Goal: Task Accomplishment & Management: Manage account settings

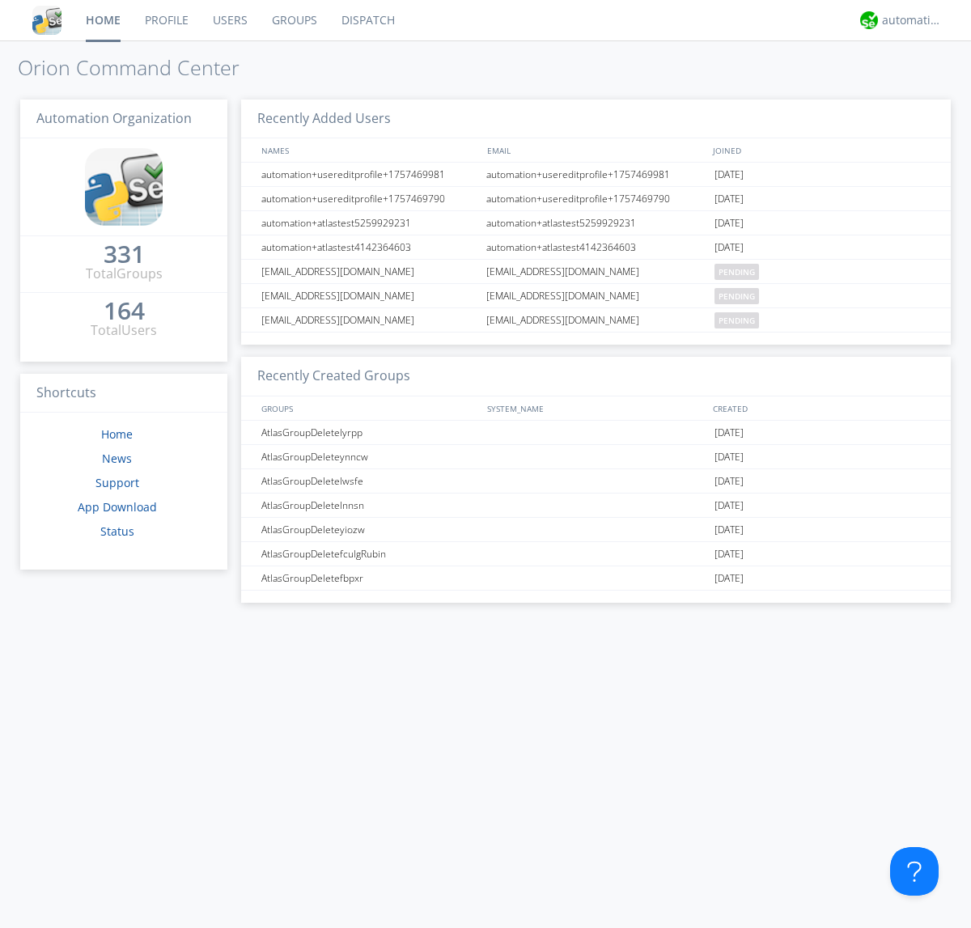
click at [229, 20] on link "Users" at bounding box center [230, 20] width 59 height 40
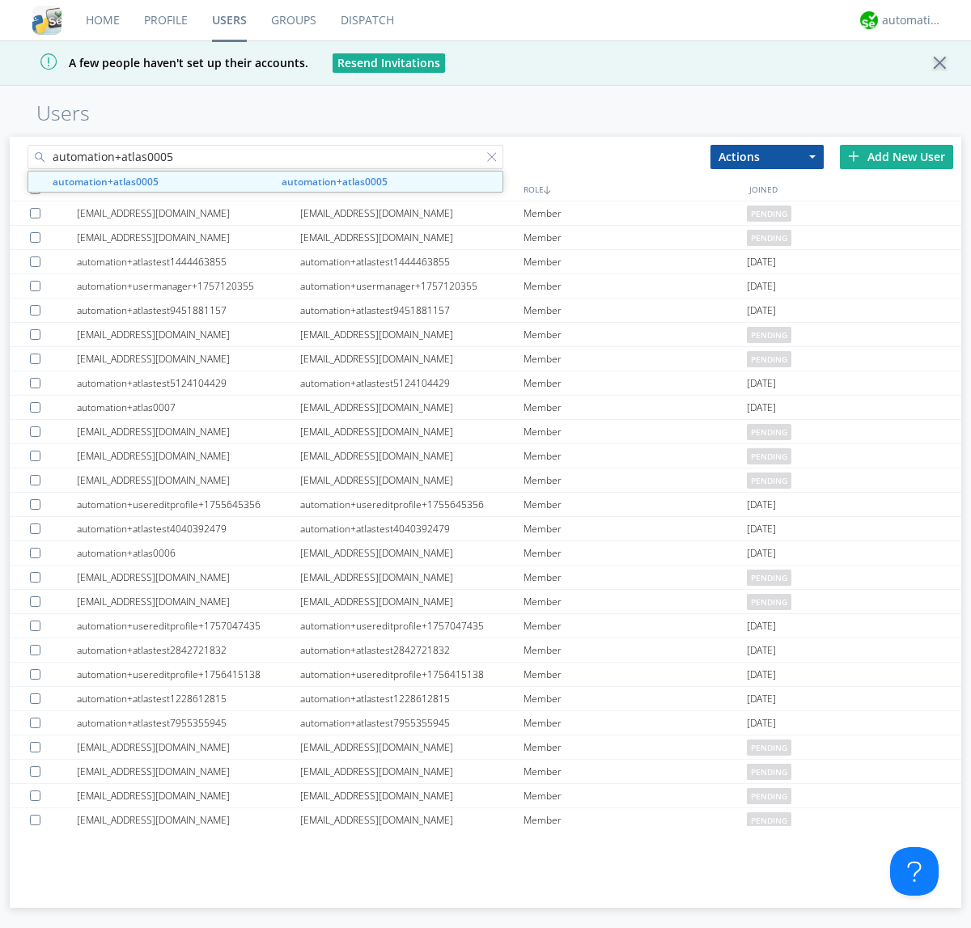
type input "automation+atlas0005"
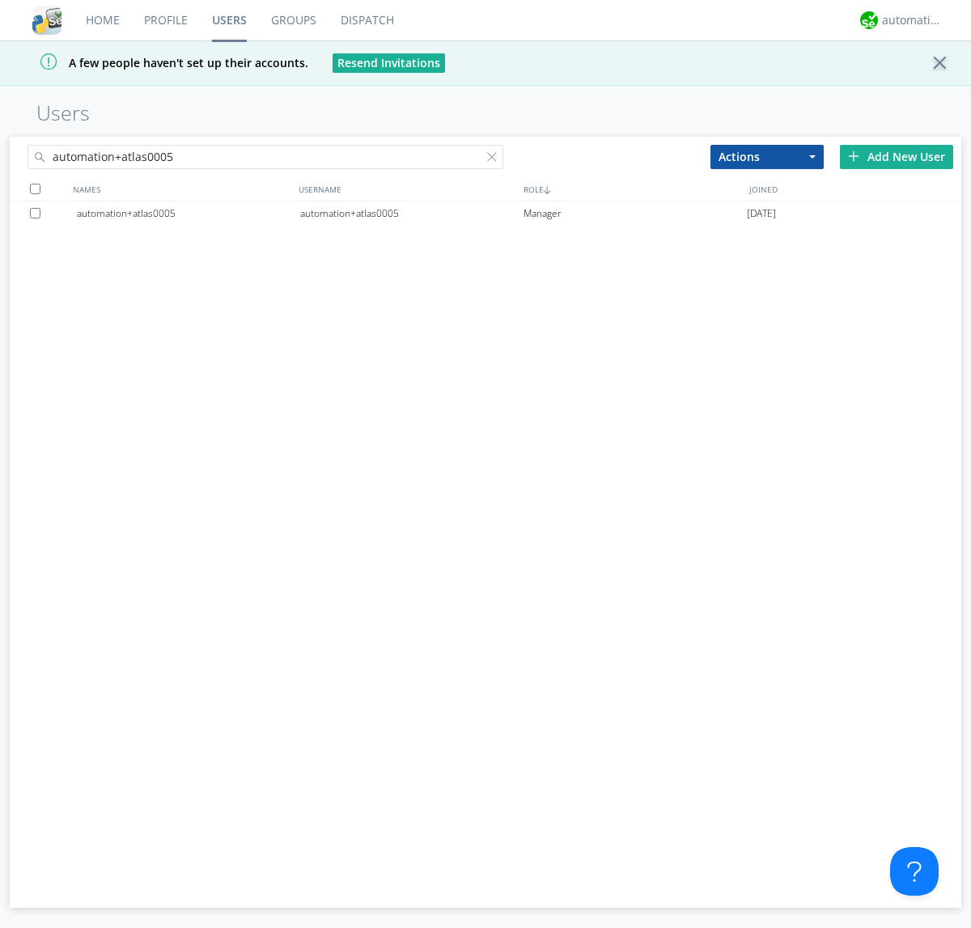
click at [411, 213] on div "automation+atlas0005" at bounding box center [411, 213] width 223 height 24
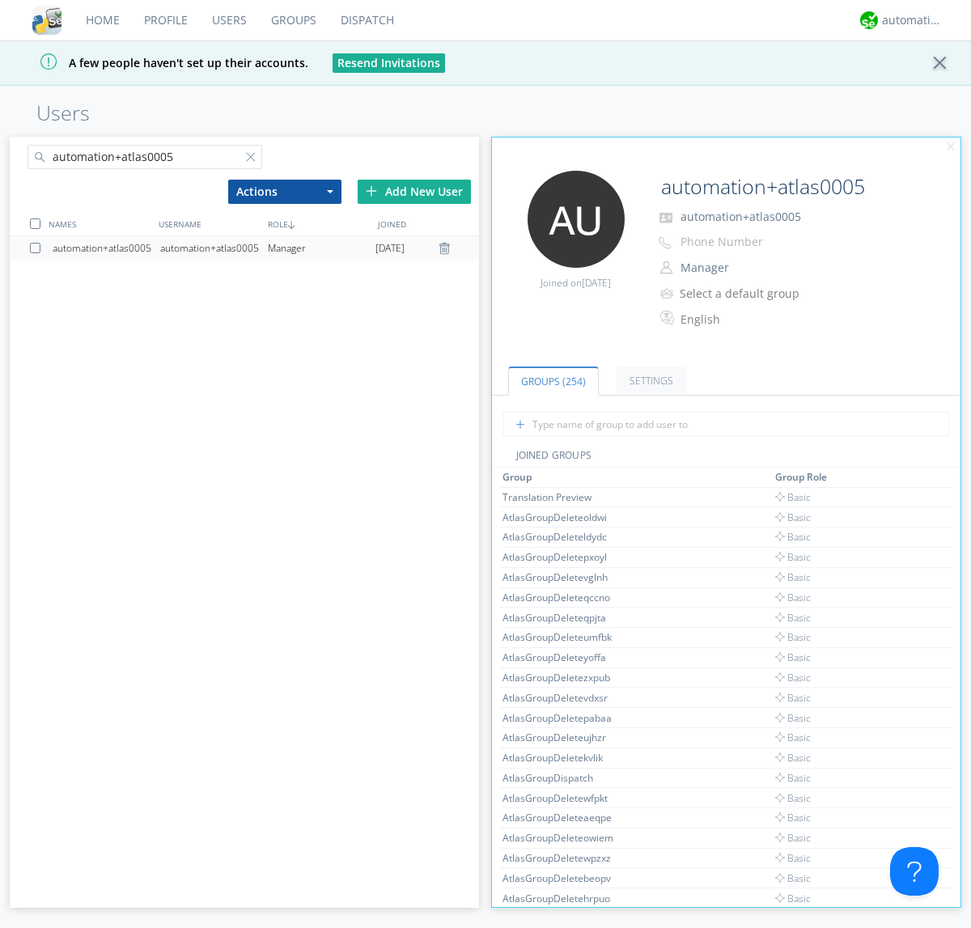
click at [649, 380] on link "Settings" at bounding box center [651, 380] width 70 height 28
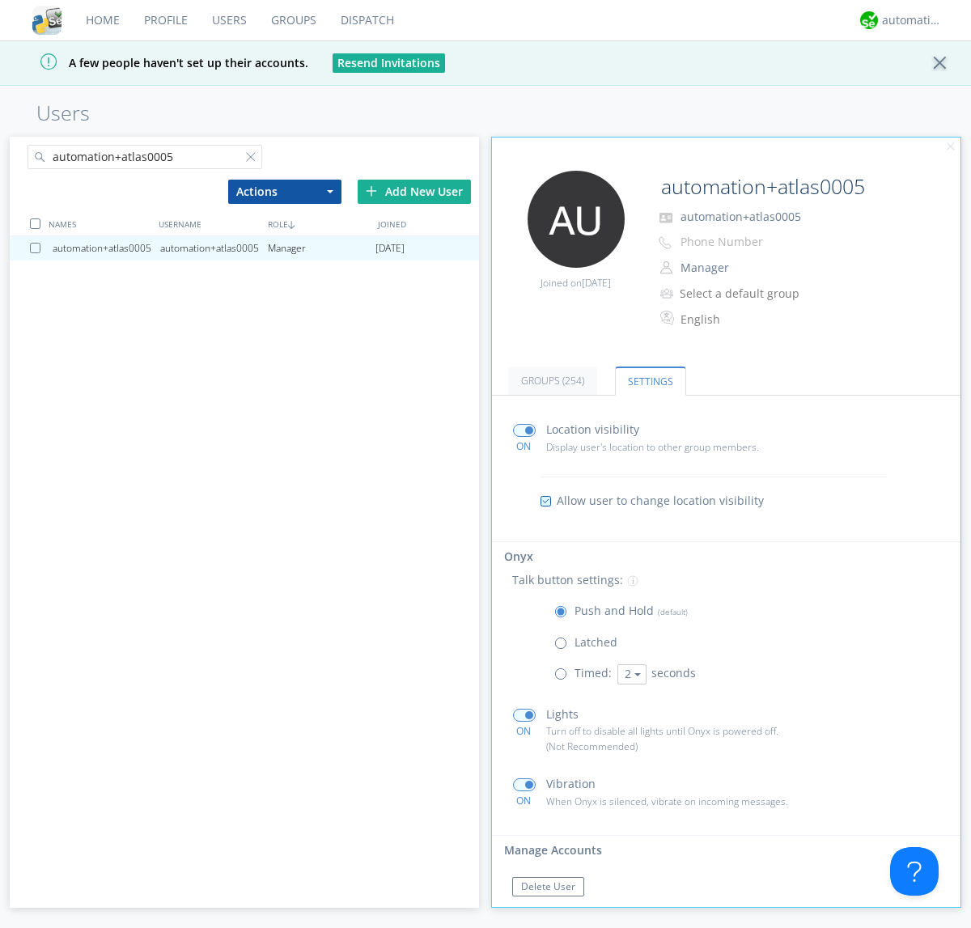
click at [564, 646] on span at bounding box center [564, 647] width 20 height 20
click at [0, 0] on input "radio" at bounding box center [0, 0] width 0 height 0
click at [564, 615] on span at bounding box center [564, 615] width 20 height 20
click at [0, 0] on input "radio" at bounding box center [0, 0] width 0 height 0
click at [907, 20] on div "automation+atlas" at bounding box center [912, 20] width 61 height 16
